Goal: Browse casually

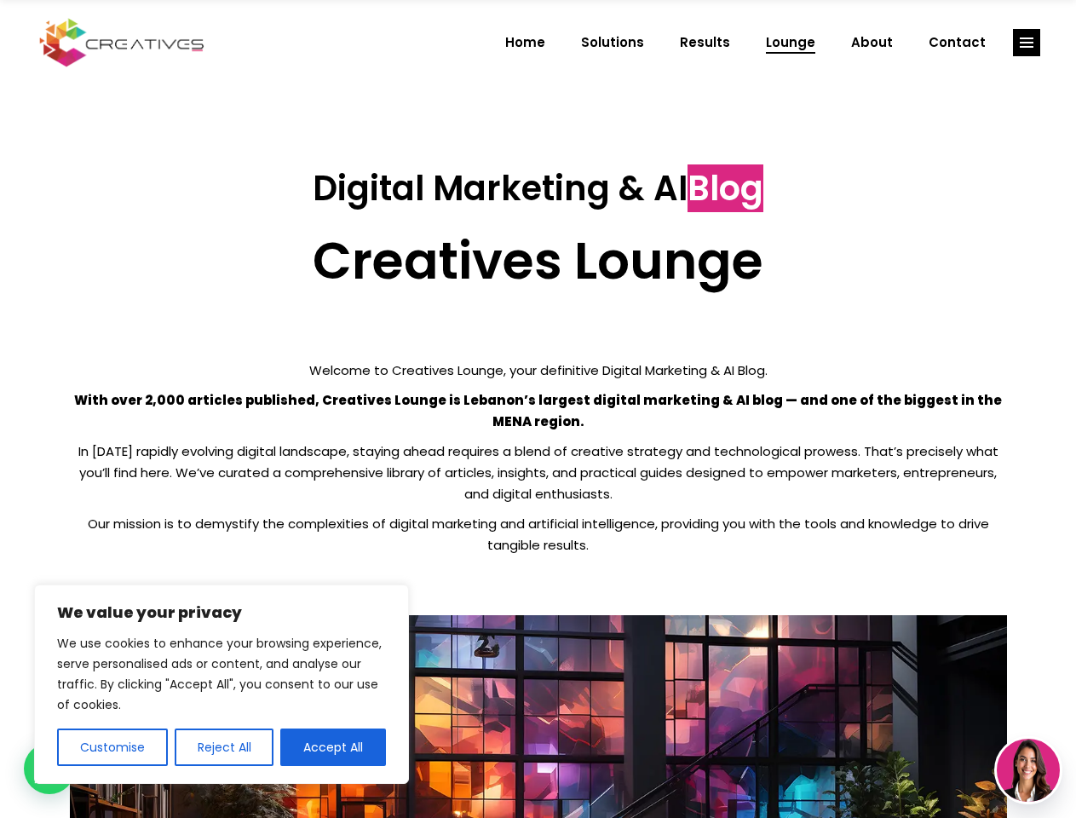
click at [537, 409] on p "With over 2,000 articles published, Creatives Lounge is Lebanon’s largest digit…" at bounding box center [538, 410] width 937 height 43
click at [112, 747] on button "Customise" at bounding box center [112, 746] width 111 height 37
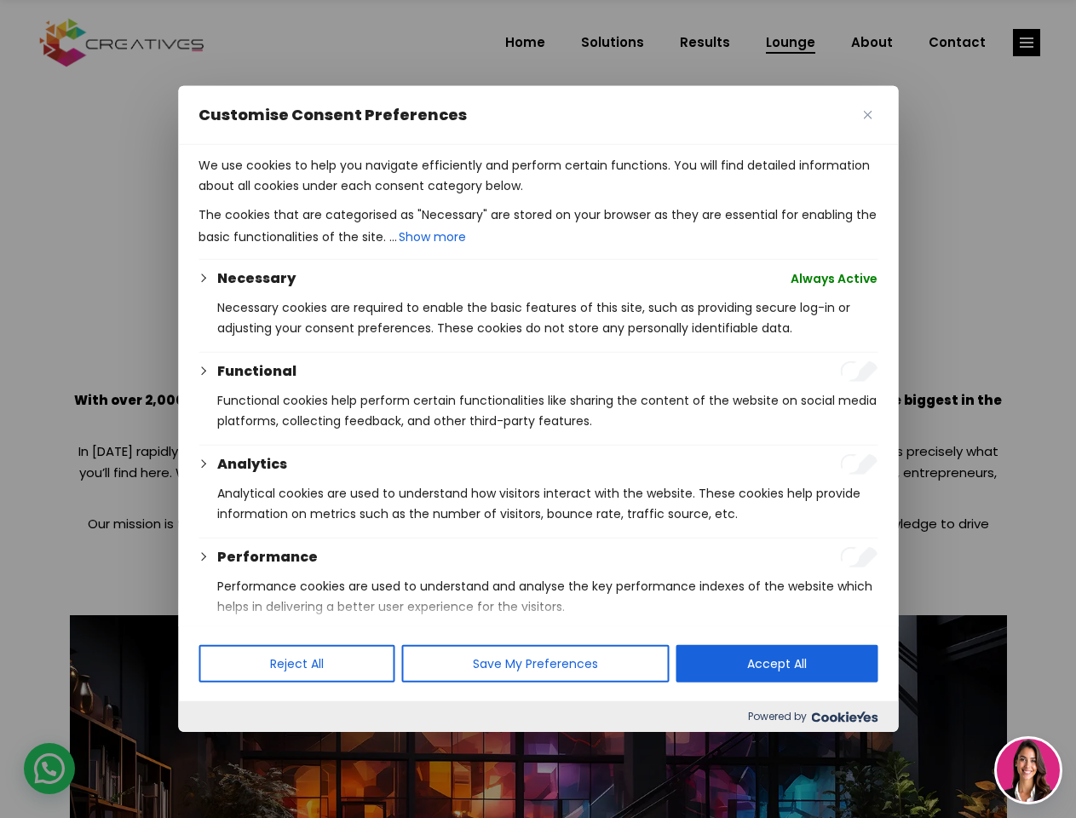
click at [223, 747] on div at bounding box center [538, 409] width 1076 height 818
click at [333, 747] on div at bounding box center [538, 409] width 1076 height 818
click at [1026, 43] on div at bounding box center [538, 409] width 1076 height 818
click at [1028, 770] on img at bounding box center [1027, 769] width 63 height 63
